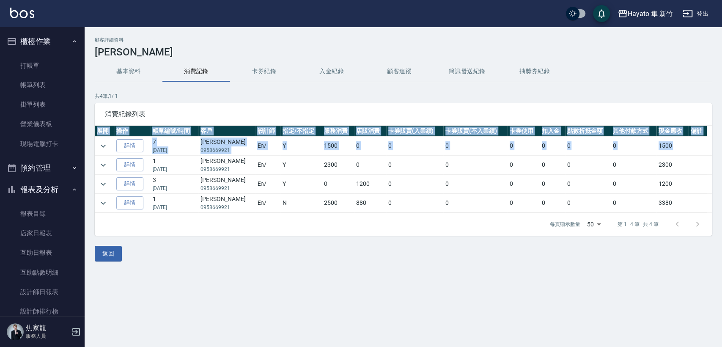
scroll to position [228, 0]
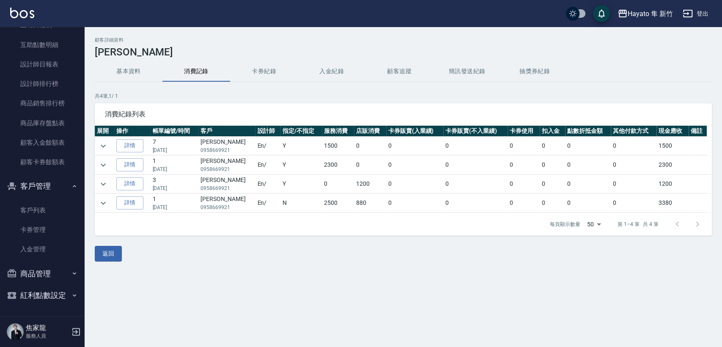
click at [269, 304] on div "顧客詳細資料 [PERSON_NAME] 基本資料 消費記錄 卡券紀錄 入金紀錄 顧客追蹤 簡訊發送紀錄 抽獎券紀錄 共 4 筆, 1 / 1 消費紀錄列表 …" at bounding box center [361, 173] width 722 height 347
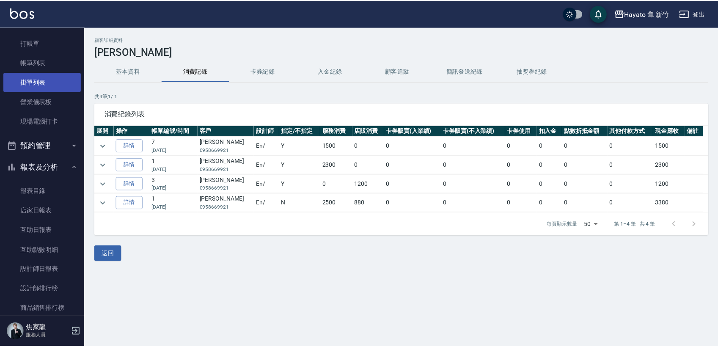
scroll to position [0, 0]
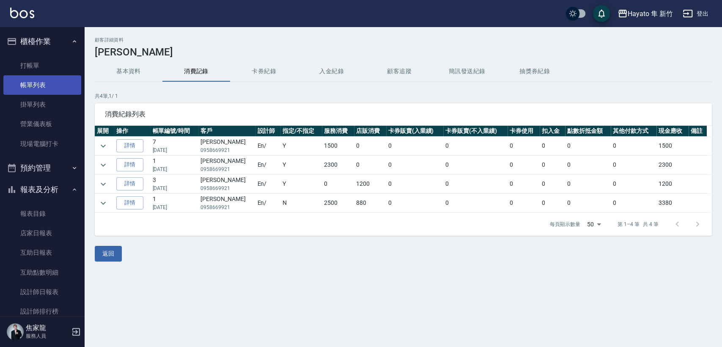
click at [32, 75] on link "帳單列表" at bounding box center [42, 84] width 78 height 19
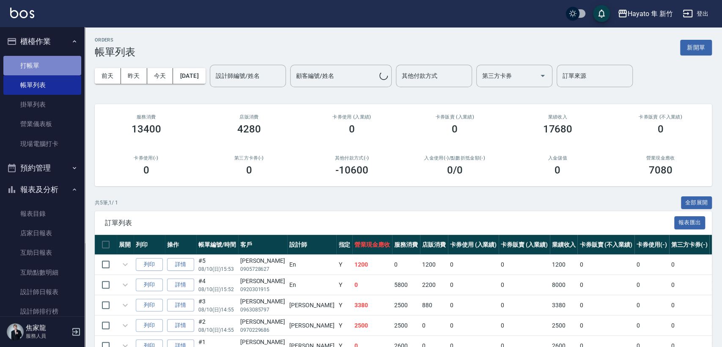
click at [68, 66] on link "打帳單" at bounding box center [42, 65] width 78 height 19
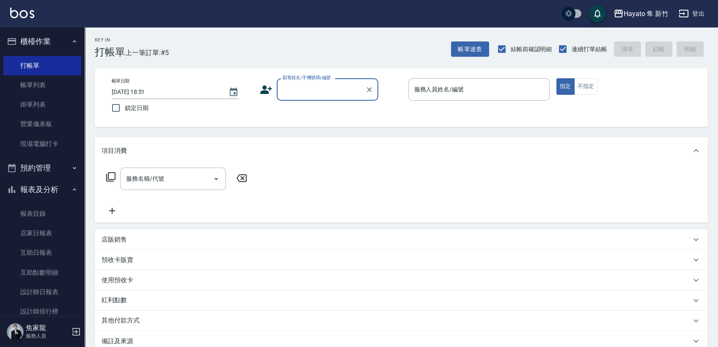
click at [313, 97] on div "顧客姓名/手機號碼/編號" at bounding box center [328, 89] width 102 height 22
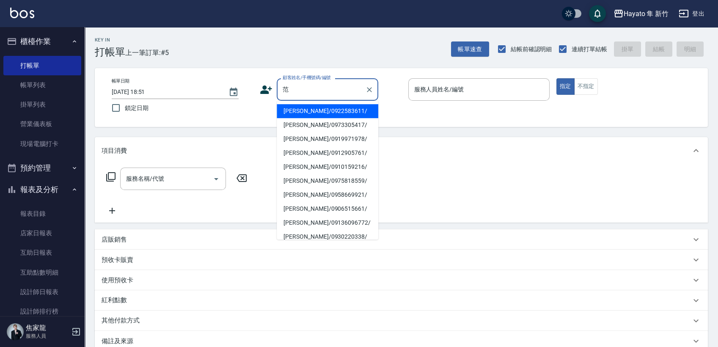
click at [338, 197] on li "[PERSON_NAME]/0958669921/" at bounding box center [328, 195] width 102 height 14
type input "[PERSON_NAME]/0958669921/"
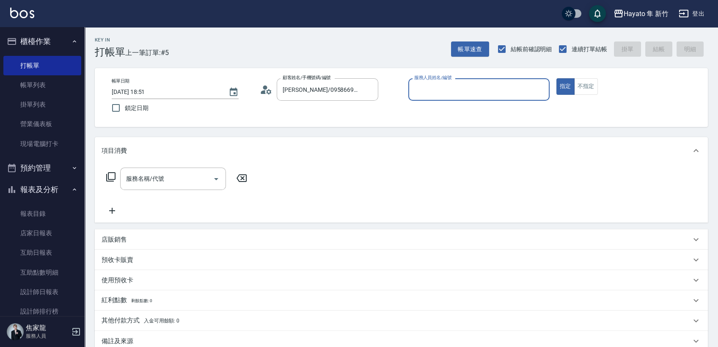
type input "En(無代號)"
click at [220, 177] on icon "Open" at bounding box center [216, 179] width 10 height 10
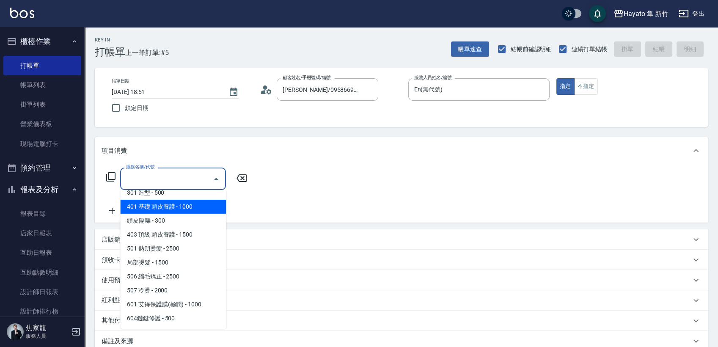
scroll to position [133, 0]
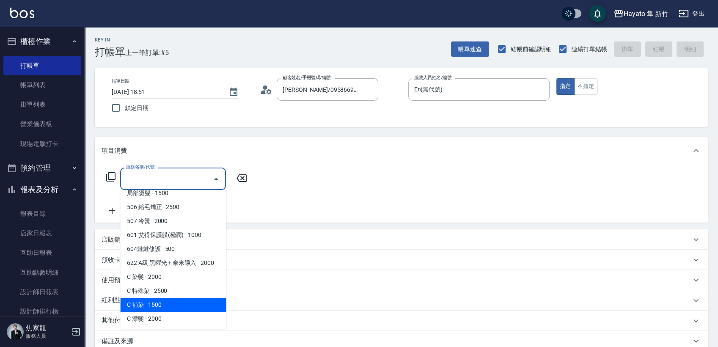
click at [190, 305] on span "C 補染 - 1500" at bounding box center [173, 305] width 106 height 14
type input "C 補染(704)"
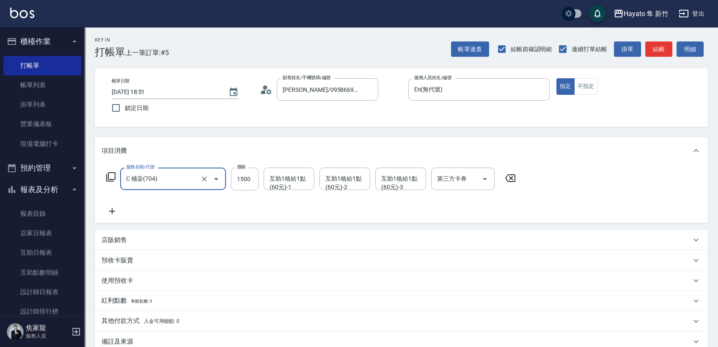
click at [114, 212] on icon at bounding box center [112, 211] width 21 height 10
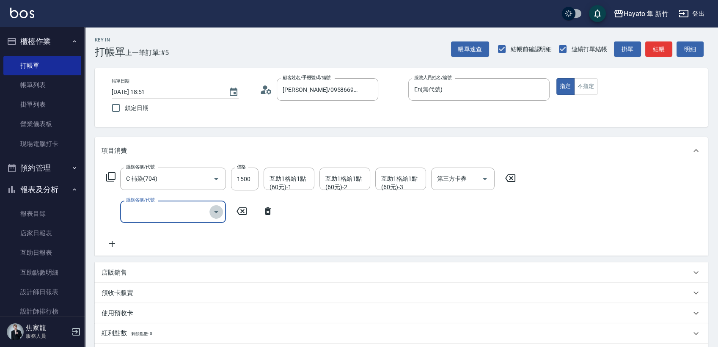
click at [215, 206] on button "Open" at bounding box center [216, 212] width 14 height 14
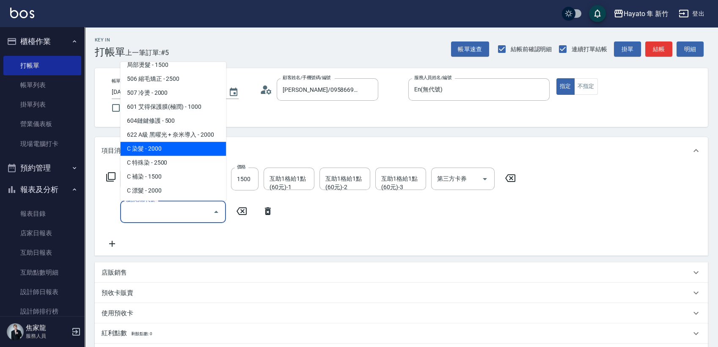
click at [173, 143] on span "C 染髮 - 2000" at bounding box center [173, 149] width 106 height 14
type input "C 染髮(701)"
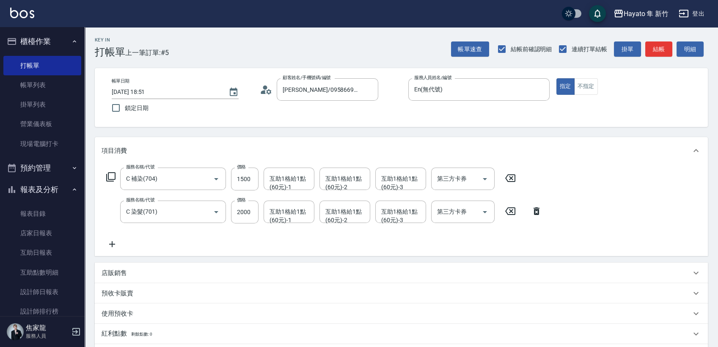
click at [115, 245] on icon at bounding box center [112, 244] width 21 height 10
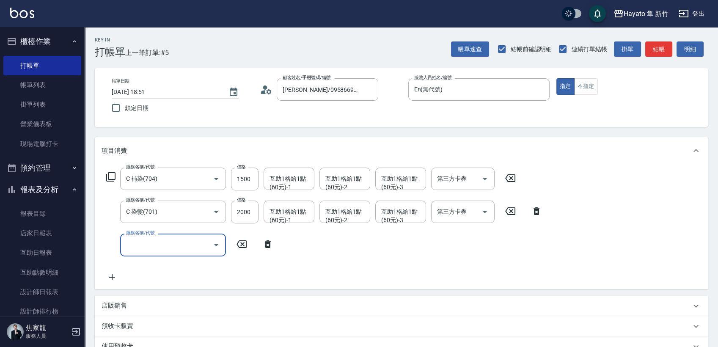
click at [214, 249] on icon "Open" at bounding box center [216, 245] width 10 height 10
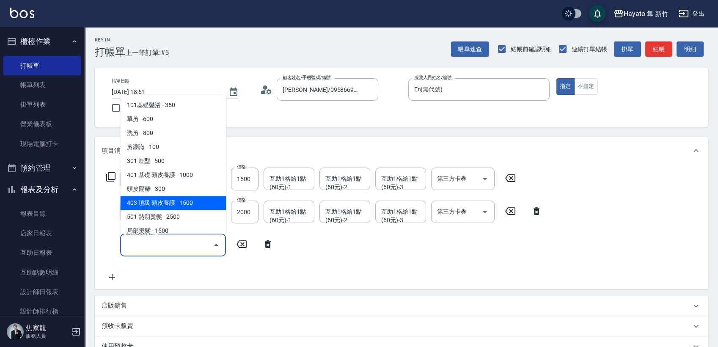
click at [187, 196] on span "403 頂級 頭皮養護 - 1500" at bounding box center [173, 203] width 106 height 14
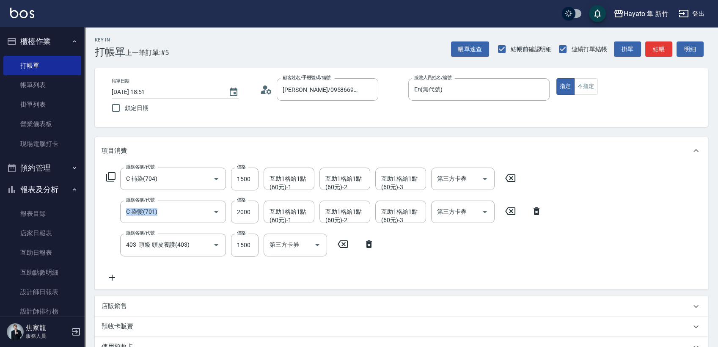
click at [187, 196] on div "服務名稱/代號 C 補染(704) 服務名稱/代號 價格 1500 價格 互助1格給1點(60元)-1 互助1格給1點(60元)-1 互助1格給1點(60元)…" at bounding box center [325, 225] width 446 height 115
click at [217, 247] on icon "Open" at bounding box center [216, 245] width 10 height 10
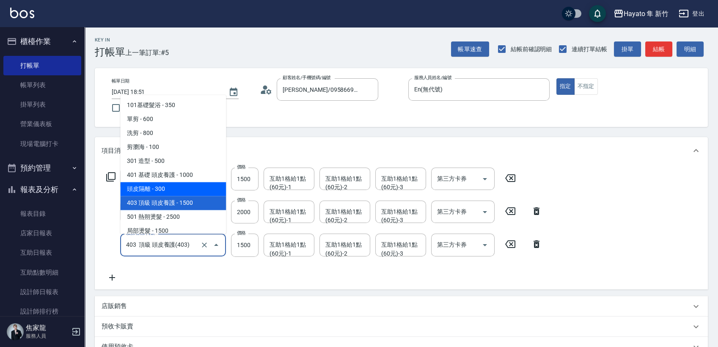
click at [183, 190] on span "頭皮隔離 - 300" at bounding box center [173, 189] width 106 height 14
type input "頭皮隔離(402)"
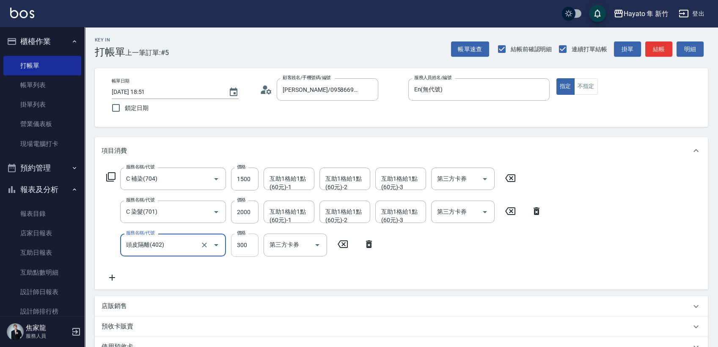
click at [250, 242] on input "300" at bounding box center [245, 245] width 28 height 23
type input "200"
click at [236, 212] on input "2000" at bounding box center [245, 212] width 28 height 23
type input "2300"
click at [249, 184] on input "1500" at bounding box center [245, 179] width 28 height 23
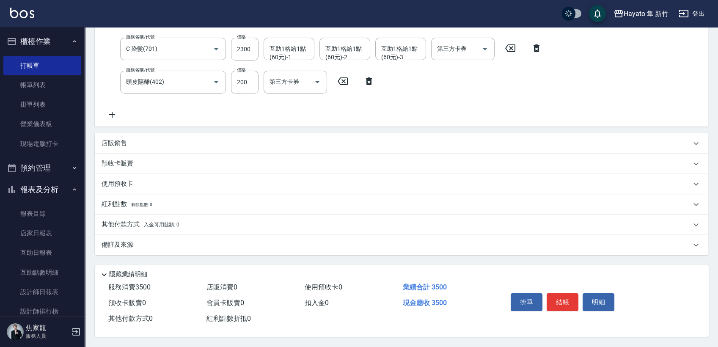
type input "1000"
click at [181, 242] on div "備註及來源" at bounding box center [396, 244] width 589 height 9
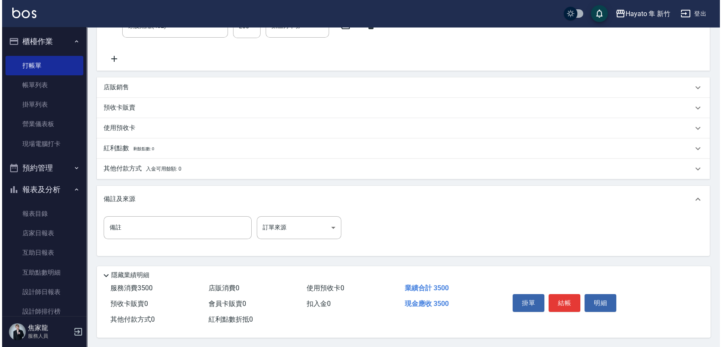
scroll to position [222, 0]
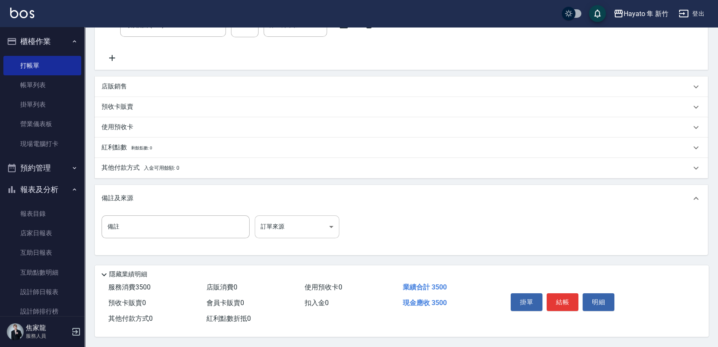
click at [316, 226] on body "Hayato 隼 新竹 登出 櫃檯作業 打帳單 帳單列表 掛單列表 營業儀表板 現場電腦打卡 預約管理 預約管理 報表及分析 報表目錄 店家日報表 互助日報表…" at bounding box center [359, 63] width 718 height 567
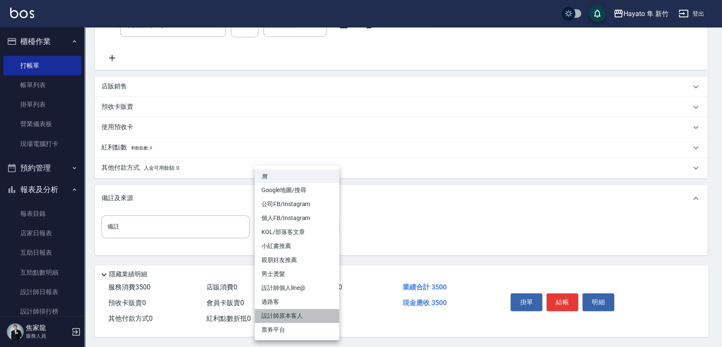
click at [289, 316] on li "設計師原本客人" at bounding box center [297, 316] width 85 height 14
type input "設計師原本客人"
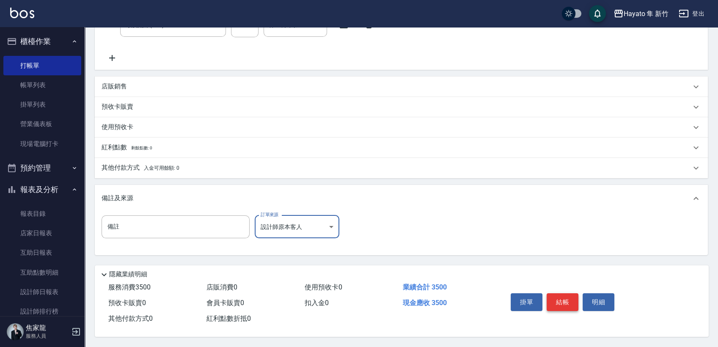
click at [569, 302] on button "結帳" at bounding box center [563, 302] width 32 height 18
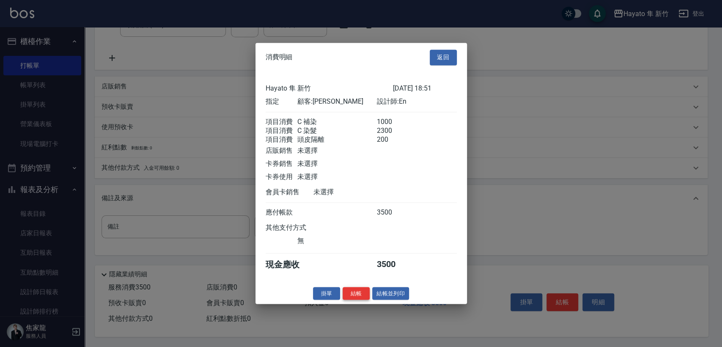
click at [358, 297] on button "結帳" at bounding box center [356, 293] width 27 height 13
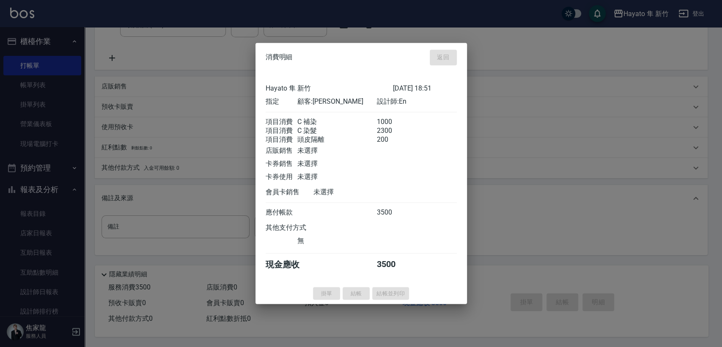
type input "[DATE] 18:52"
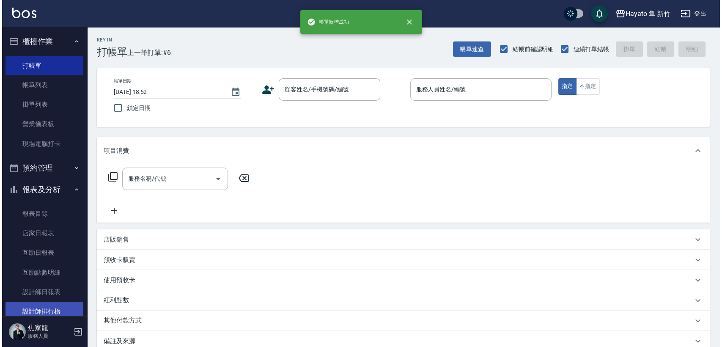
scroll to position [94, 0]
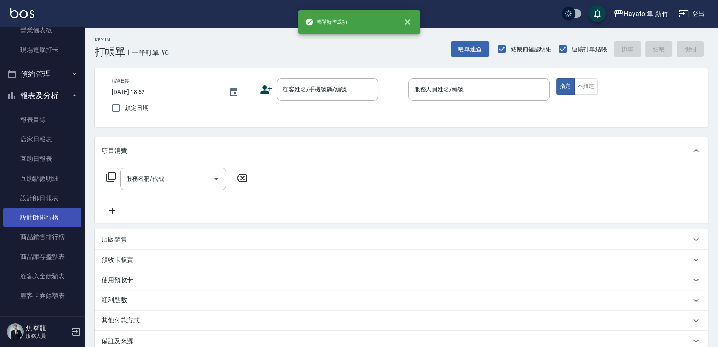
click at [66, 219] on link "設計師排行榜" at bounding box center [42, 217] width 78 height 19
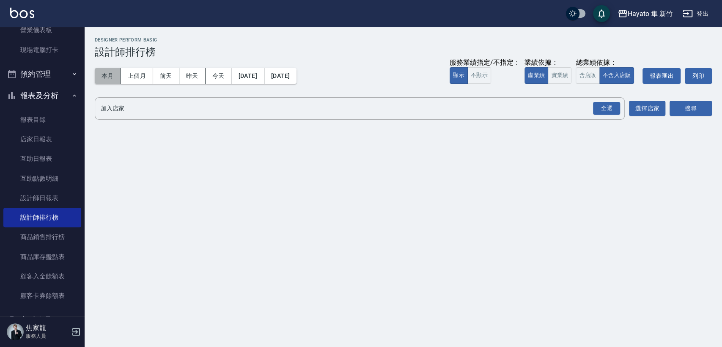
click at [112, 80] on button "本月" at bounding box center [108, 76] width 26 height 16
click at [598, 108] on div "全選" at bounding box center [606, 108] width 27 height 13
click at [690, 106] on button "搜尋" at bounding box center [691, 109] width 42 height 16
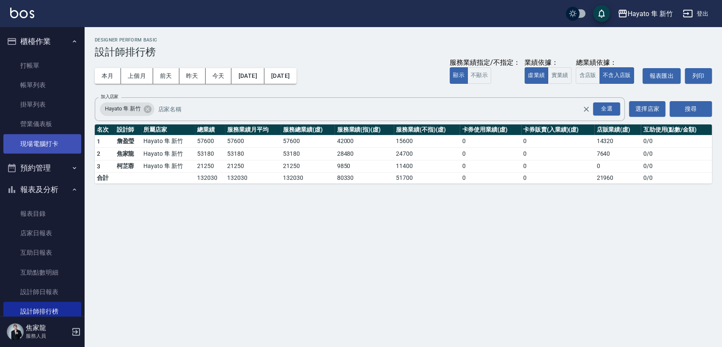
click at [42, 146] on link "現場電腦打卡" at bounding box center [42, 143] width 78 height 19
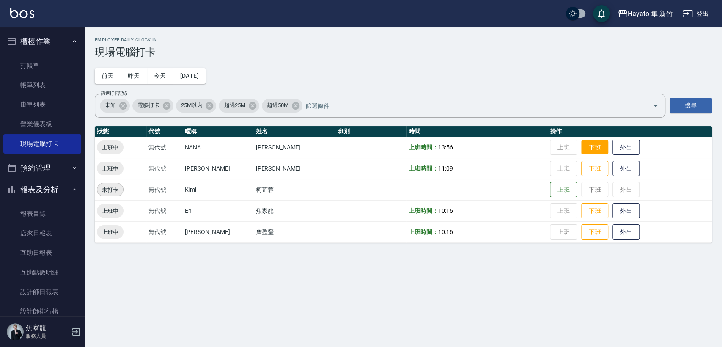
click at [588, 149] on button "下班" at bounding box center [594, 147] width 27 height 15
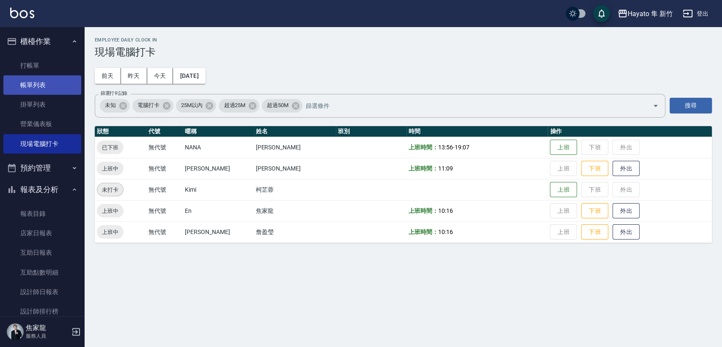
click at [34, 86] on link "帳單列表" at bounding box center [42, 84] width 78 height 19
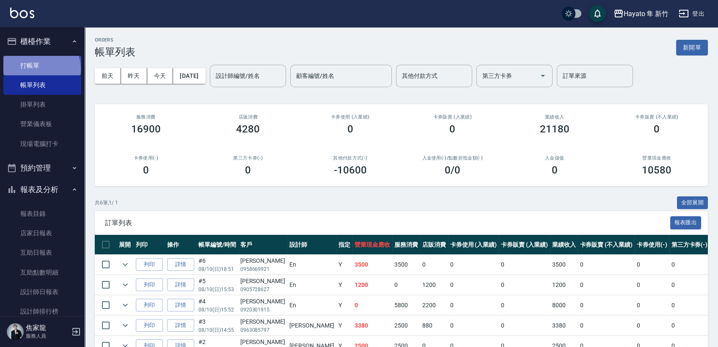
click at [41, 69] on link "打帳單" at bounding box center [42, 65] width 78 height 19
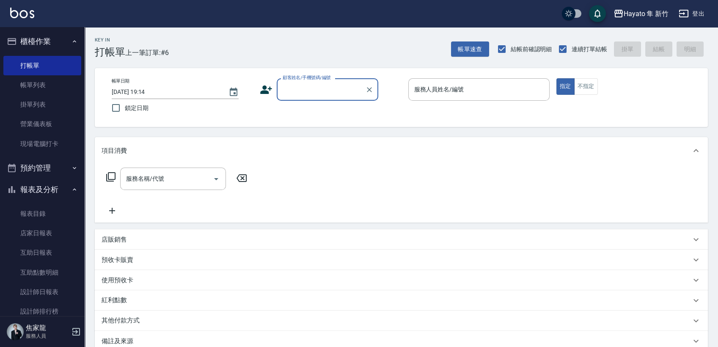
click at [310, 83] on input "顧客姓名/手機號碼/編號" at bounding box center [321, 89] width 81 height 15
type input "曾"
click at [320, 116] on li "[PERSON_NAME]/0935052122/" at bounding box center [328, 111] width 102 height 14
type input "[PERSON_NAME]/0935052122/"
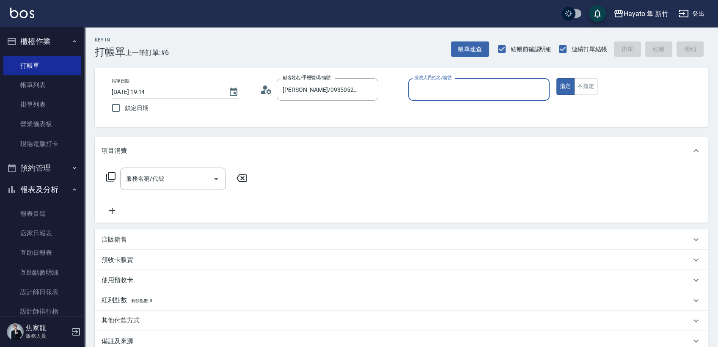
type input "[PERSON_NAME](無代號)"
click at [136, 187] on div "服務名稱/代號" at bounding box center [173, 179] width 106 height 22
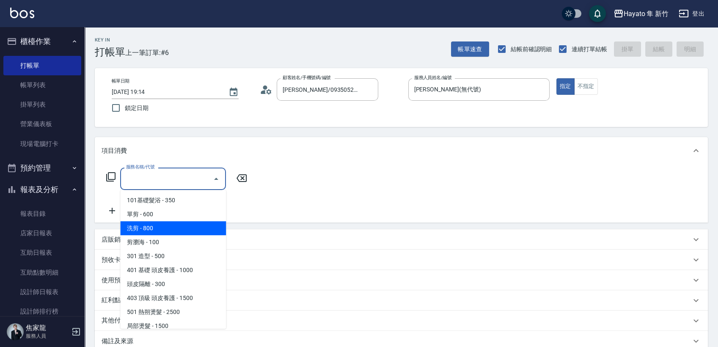
click at [143, 230] on span "洗剪 - 800" at bounding box center [173, 228] width 106 height 14
type input "洗剪(201)"
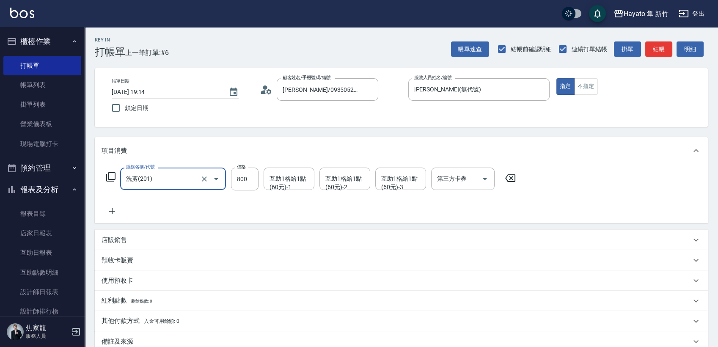
click at [107, 209] on icon at bounding box center [112, 211] width 21 height 10
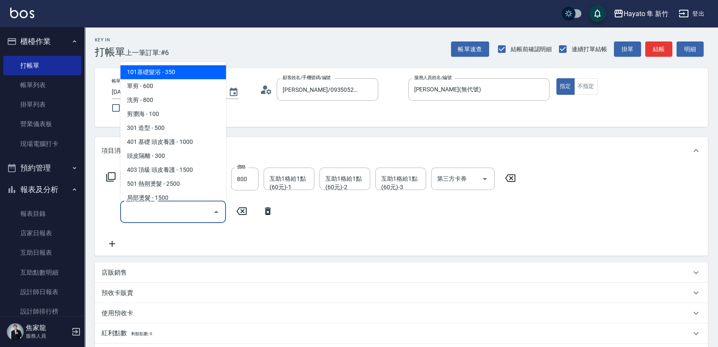
click at [160, 215] on input "服務名稱/代號" at bounding box center [166, 211] width 85 height 15
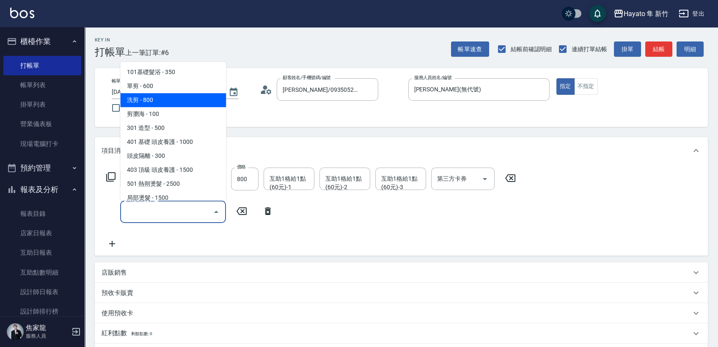
drag, startPoint x: 152, startPoint y: 94, endPoint x: 217, endPoint y: 186, distance: 112.1
click at [151, 95] on span "洗剪 - 800" at bounding box center [173, 100] width 106 height 14
type input "洗剪(201)"
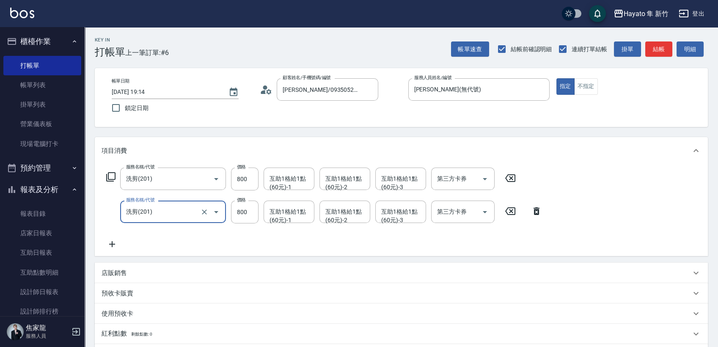
scroll to position [94, 0]
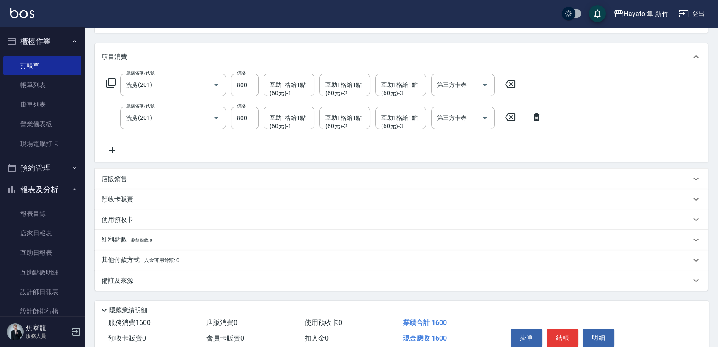
click at [139, 288] on div "備註及來源" at bounding box center [401, 280] width 613 height 20
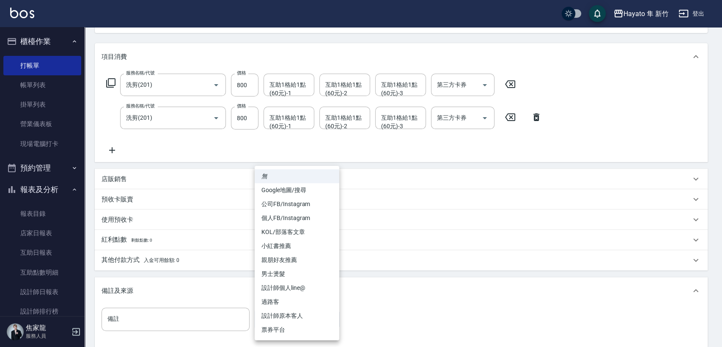
click at [298, 312] on body "Hayato 隼 新竹 登出 櫃檯作業 打帳單 帳單列表 掛單列表 營業儀表板 現場電腦打卡 預約管理 預約管理 報表及分析 報表目錄 店家日報表 互助日報表…" at bounding box center [361, 173] width 722 height 534
click at [297, 312] on li "設計師原本客人" at bounding box center [297, 316] width 85 height 14
type input "設計師原本客人"
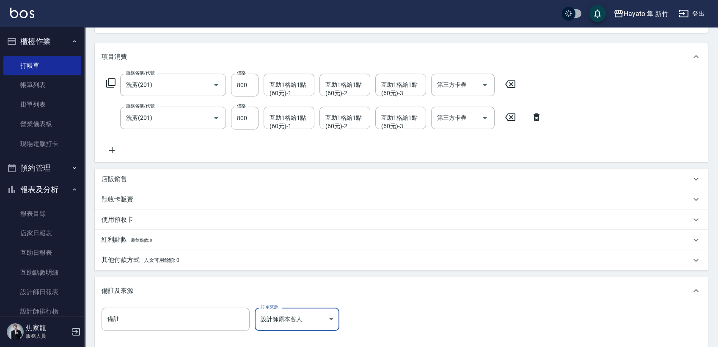
click at [399, 311] on div "備註 備註 訂單來源 設計師原本客人 設計師原本客人 訂單來源" at bounding box center [402, 324] width 600 height 33
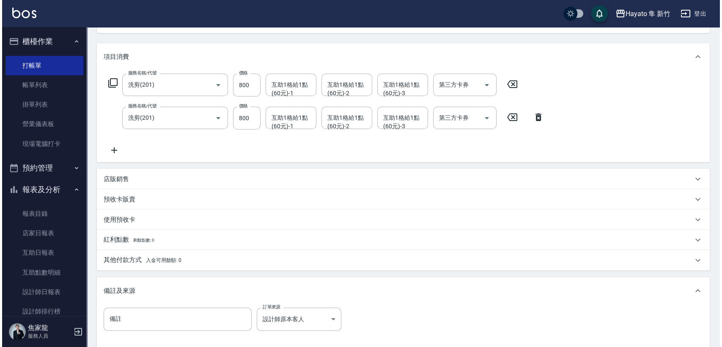
scroll to position [188, 0]
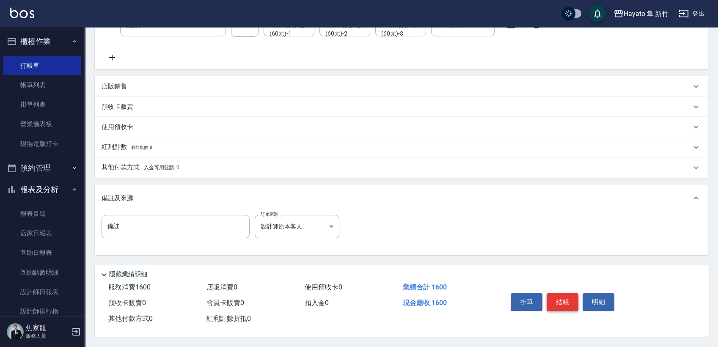
click at [559, 302] on button "結帳" at bounding box center [563, 302] width 32 height 18
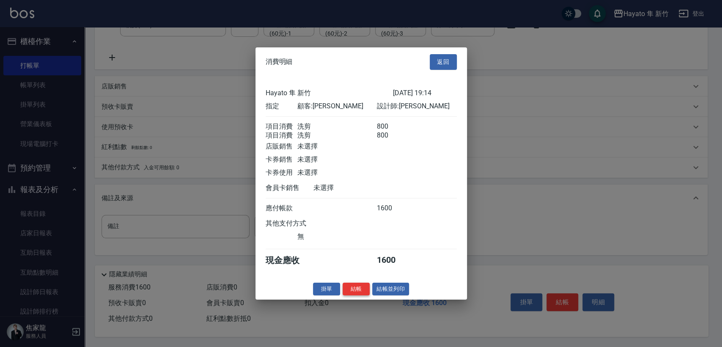
click at [367, 289] on button "結帳" at bounding box center [356, 288] width 27 height 13
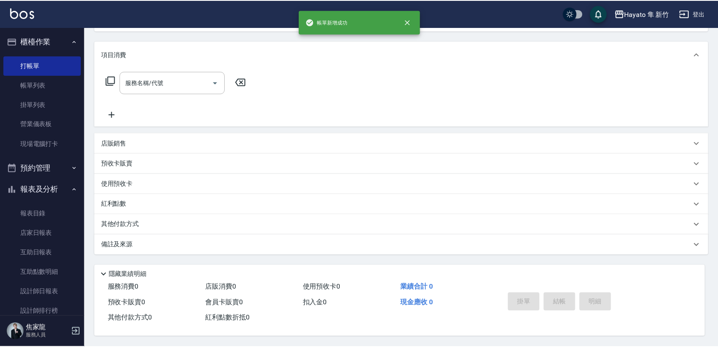
scroll to position [0, 0]
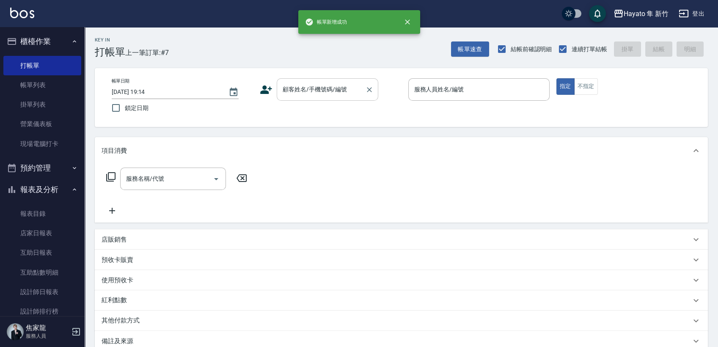
click at [336, 81] on div "顧客姓名/手機號碼/編號" at bounding box center [328, 89] width 102 height 22
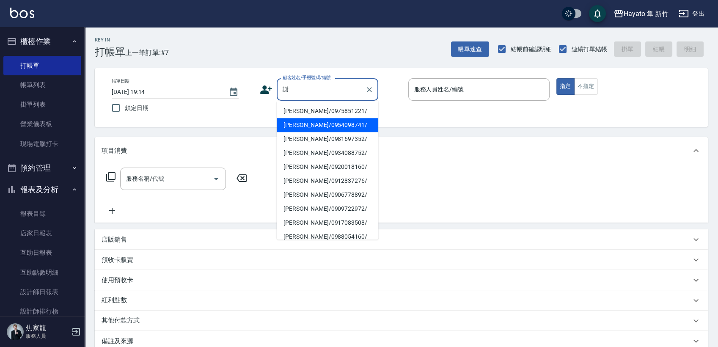
click at [300, 124] on li "[PERSON_NAME]/0954098741/" at bounding box center [328, 125] width 102 height 14
type input "[PERSON_NAME]/0954098741/"
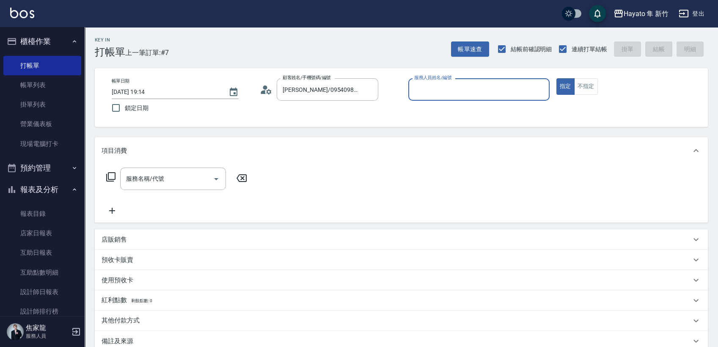
type input "[PERSON_NAME](無代號)"
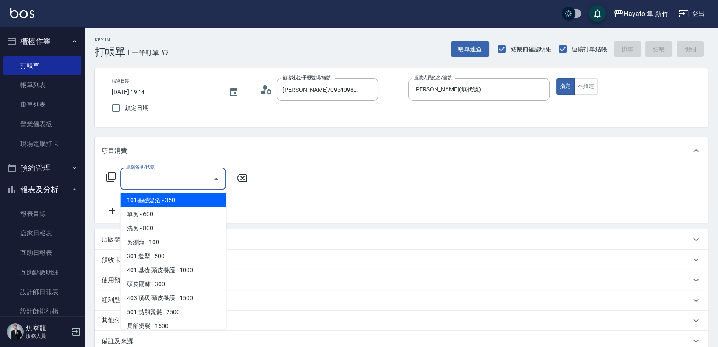
click at [177, 184] on input "服務名稱/代號" at bounding box center [166, 178] width 85 height 15
click at [171, 199] on span "101基礎髮浴 - 350" at bounding box center [173, 200] width 106 height 14
type input "101基礎髮浴 (101)"
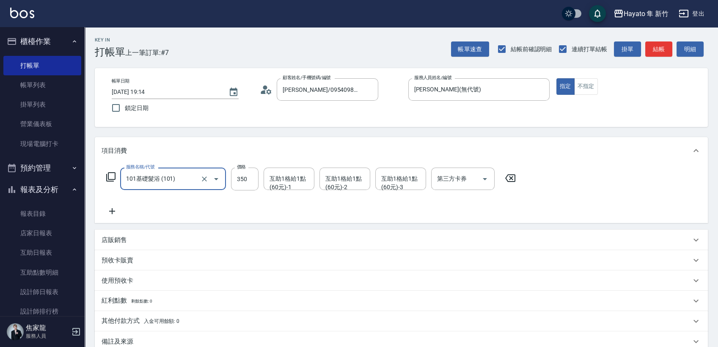
click at [110, 209] on icon at bounding box center [112, 211] width 21 height 10
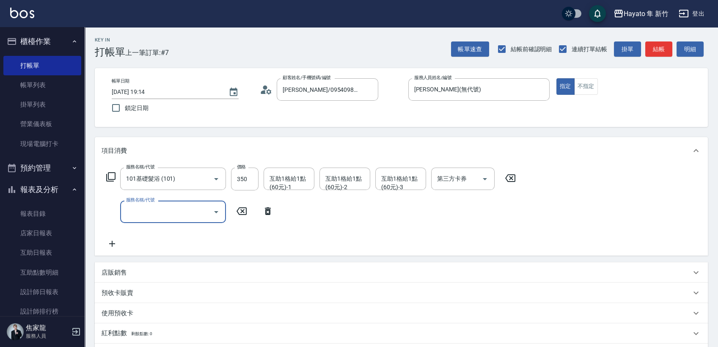
click at [220, 212] on icon "Open" at bounding box center [216, 212] width 10 height 10
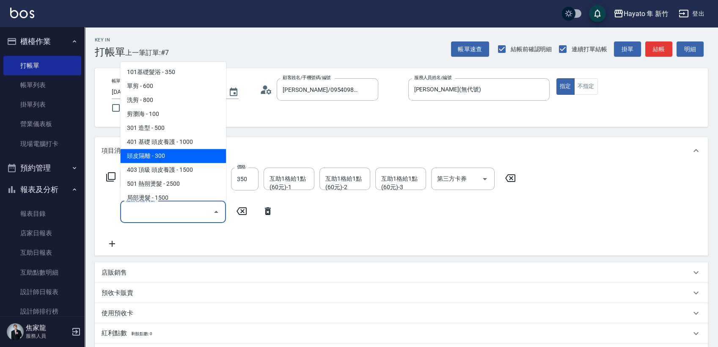
scroll to position [133, 0]
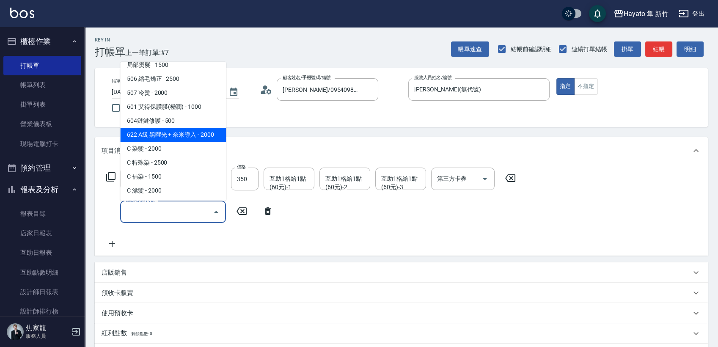
click at [186, 132] on span "622 A級 黑曜光 + 奈米導入 - 2000" at bounding box center [173, 135] width 106 height 14
type input "622 A級 黑曜光 + 奈米導入(622)"
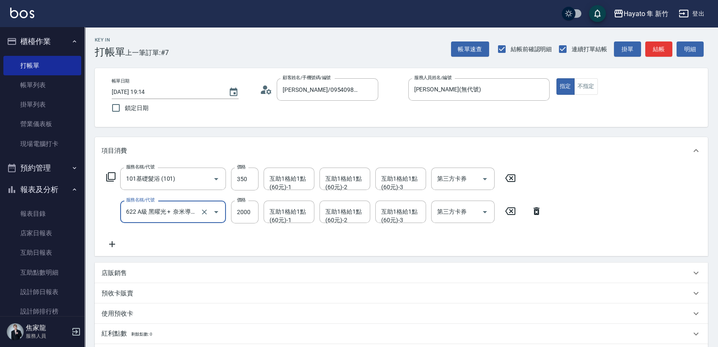
click at [115, 247] on icon at bounding box center [112, 244] width 21 height 10
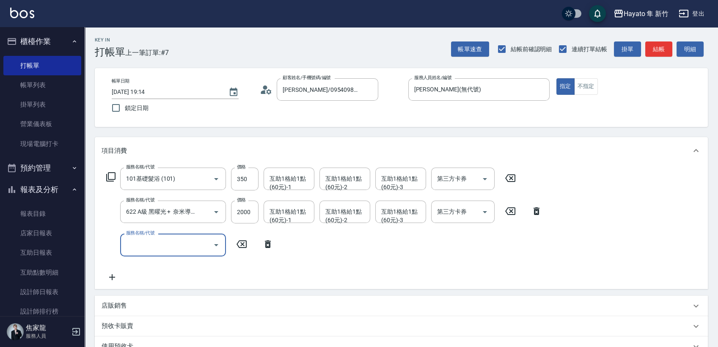
click at [212, 245] on icon "Open" at bounding box center [216, 245] width 10 height 10
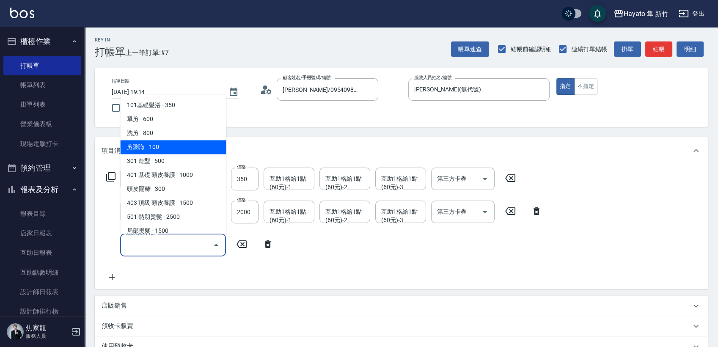
click at [166, 142] on span "剪瀏海 - 100" at bounding box center [173, 147] width 106 height 14
type input "剪瀏海(202)"
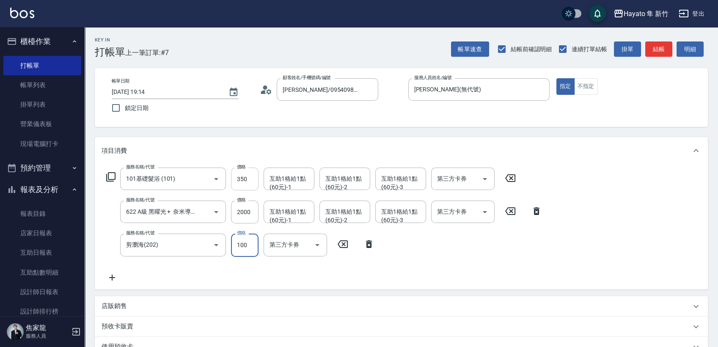
click at [251, 178] on input "350" at bounding box center [245, 179] width 28 height 23
click at [242, 175] on input "350" at bounding box center [245, 179] width 28 height 23
drag, startPoint x: 250, startPoint y: 180, endPoint x: 214, endPoint y: 172, distance: 37.4
click at [214, 177] on div "服務名稱/代號 101基礎髮浴 (101) 服務名稱/代號 價格 0 價格 互助1格給1點(60元)-1 互助1格給1點(60元)-1 互助1格給1點(60元…" at bounding box center [311, 179] width 419 height 23
type input "350"
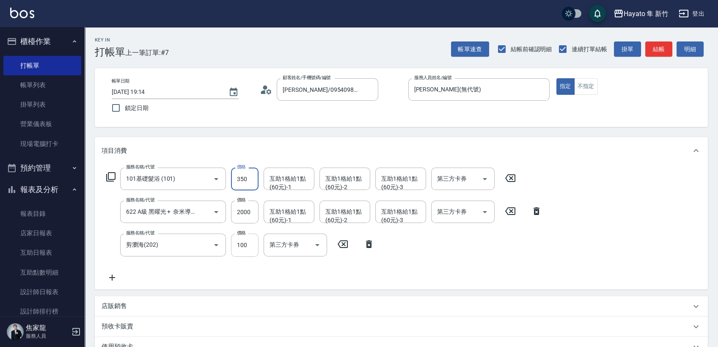
click at [242, 252] on input "100" at bounding box center [245, 245] width 28 height 23
type input "250"
click at [456, 259] on div "服務名稱/代號 101基礎髮浴 (101) 服務名稱/代號 價格 350 價格 互助1格給1點(60元)-1 互助1格給1點(60元)-1 互助1格給1點(6…" at bounding box center [325, 225] width 446 height 115
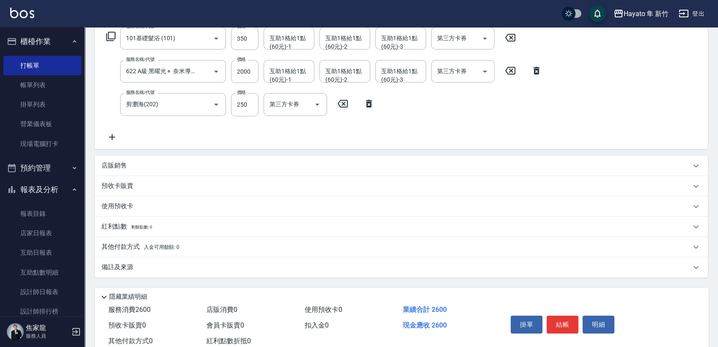
scroll to position [141, 0]
click at [178, 268] on div "備註及來源" at bounding box center [396, 266] width 589 height 9
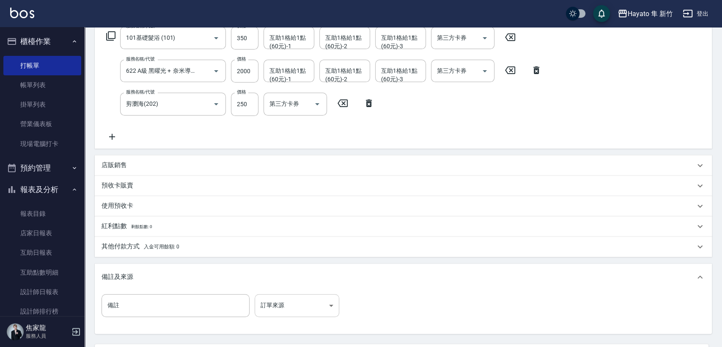
click at [261, 311] on body "Hayato 隼 新竹 登出 櫃檯作業 打帳單 帳單列表 掛單列表 營業儀表板 現場電腦打卡 預約管理 預約管理 報表及分析 報表目錄 店家日報表 互助日報表…" at bounding box center [361, 142] width 722 height 567
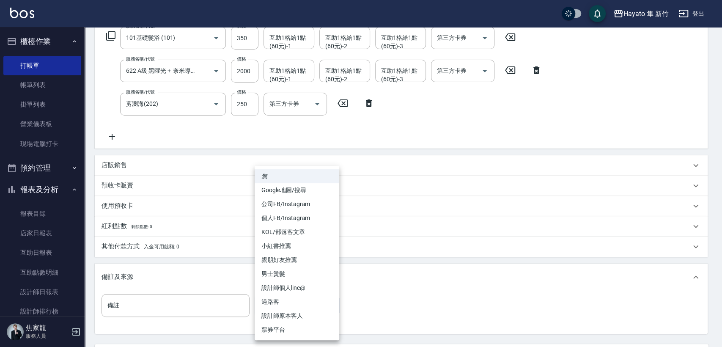
click at [301, 316] on li "設計師原本客人" at bounding box center [297, 316] width 85 height 14
type input "設計師原本客人"
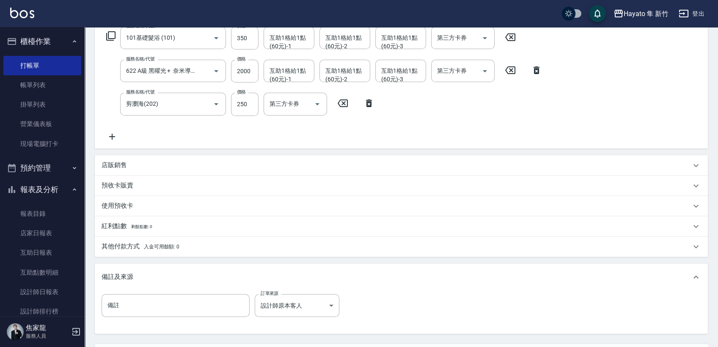
click at [419, 292] on div "無 Google地圖/搜尋 公司FB/Instagram 個人FB/Instagram KOL/部落客文章 小紅書推薦 親朋好友推薦 男士燙髮 設計師個人li…" at bounding box center [359, 173] width 718 height 347
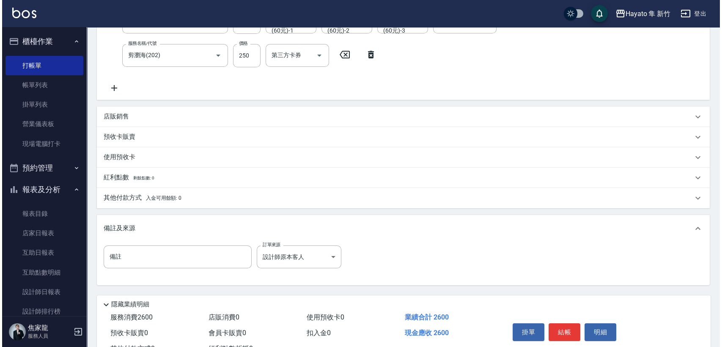
scroll to position [222, 0]
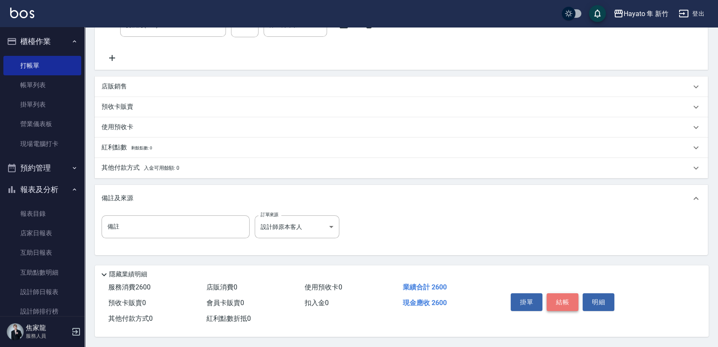
click at [555, 297] on button "結帳" at bounding box center [563, 302] width 32 height 18
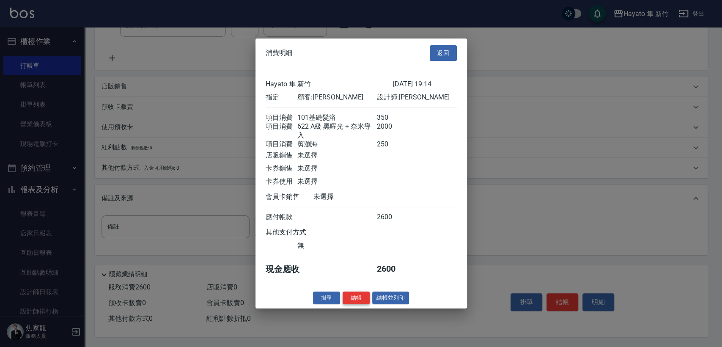
click at [357, 304] on button "結帳" at bounding box center [356, 297] width 27 height 13
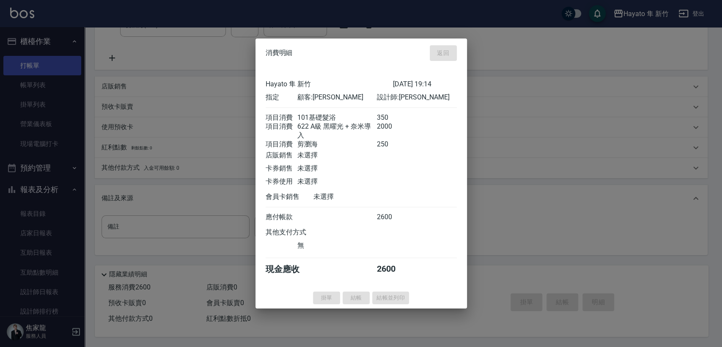
type input "[DATE] 19:15"
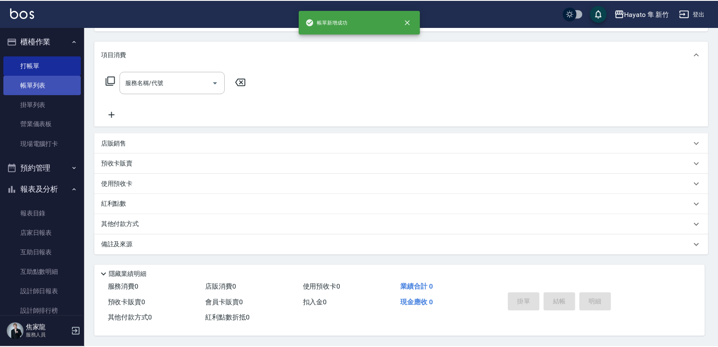
scroll to position [0, 0]
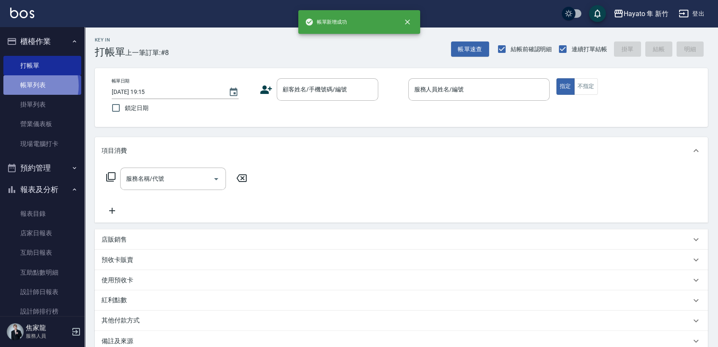
click at [25, 86] on link "帳單列表" at bounding box center [42, 84] width 78 height 19
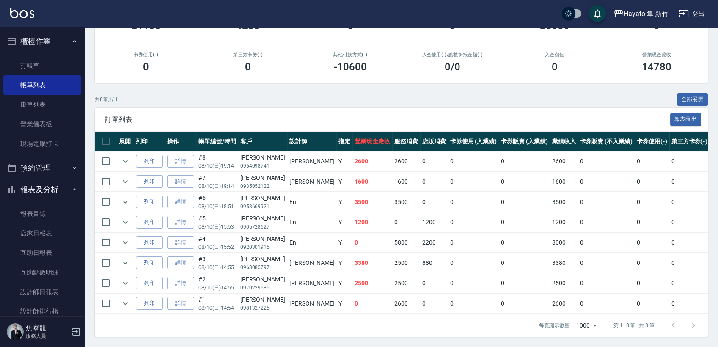
scroll to position [110, 0]
